Goal: Register for event/course

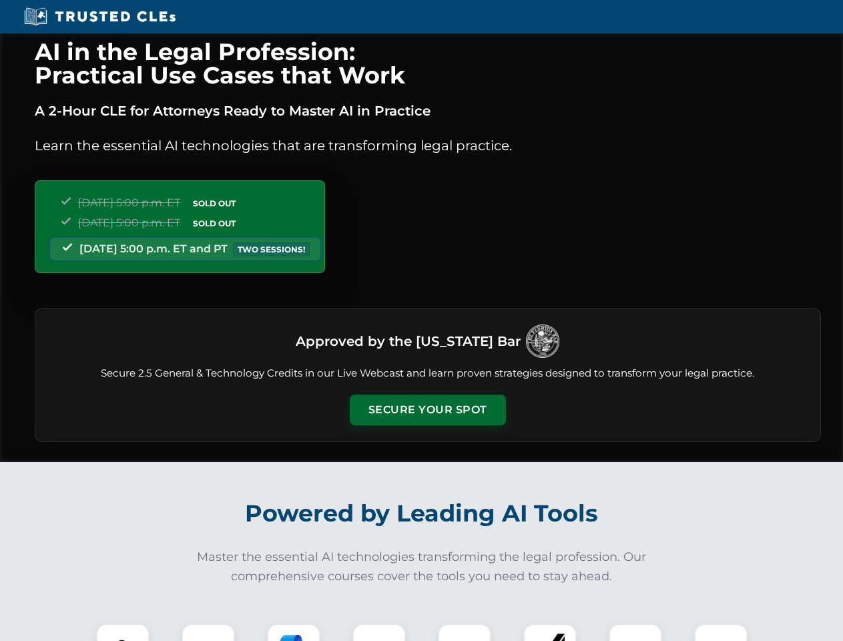
click at [427, 410] on button "Secure Your Spot" at bounding box center [428, 409] width 156 height 31
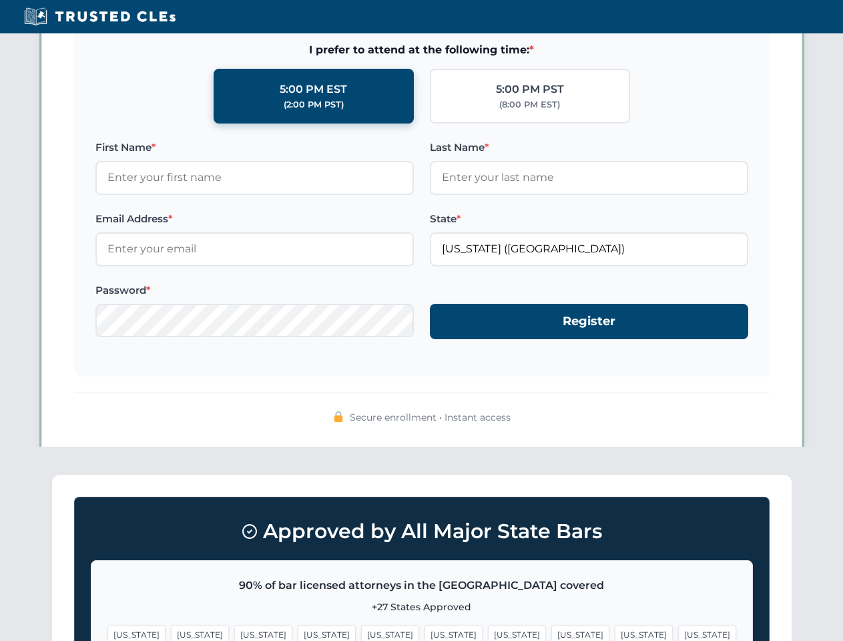
click at [424, 632] on span "[US_STATE]" at bounding box center [453, 634] width 58 height 19
click at [488, 632] on span "[US_STATE]" at bounding box center [517, 634] width 58 height 19
click at [615, 632] on span "[US_STATE]" at bounding box center [644, 634] width 58 height 19
